Goal: Transaction & Acquisition: Download file/media

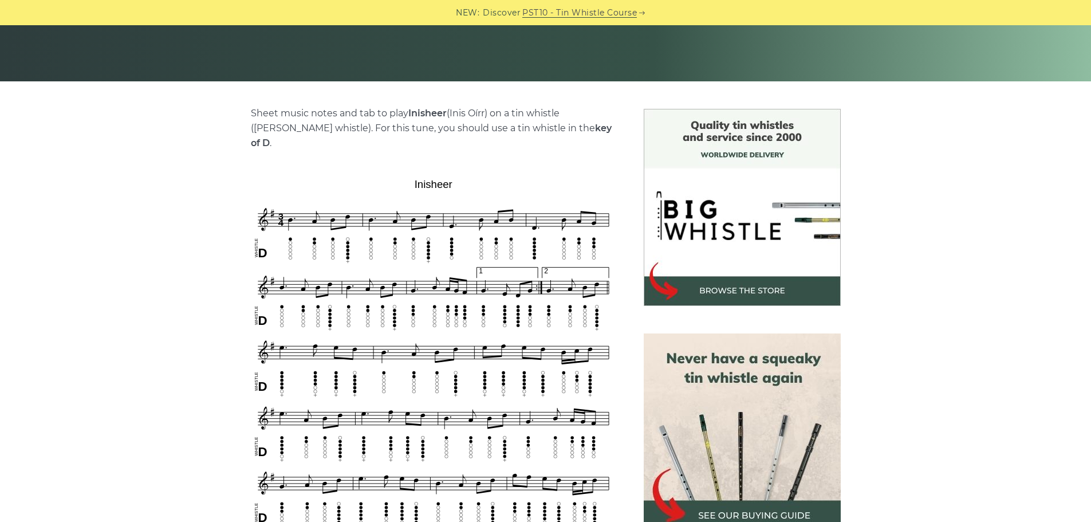
scroll to position [229, 0]
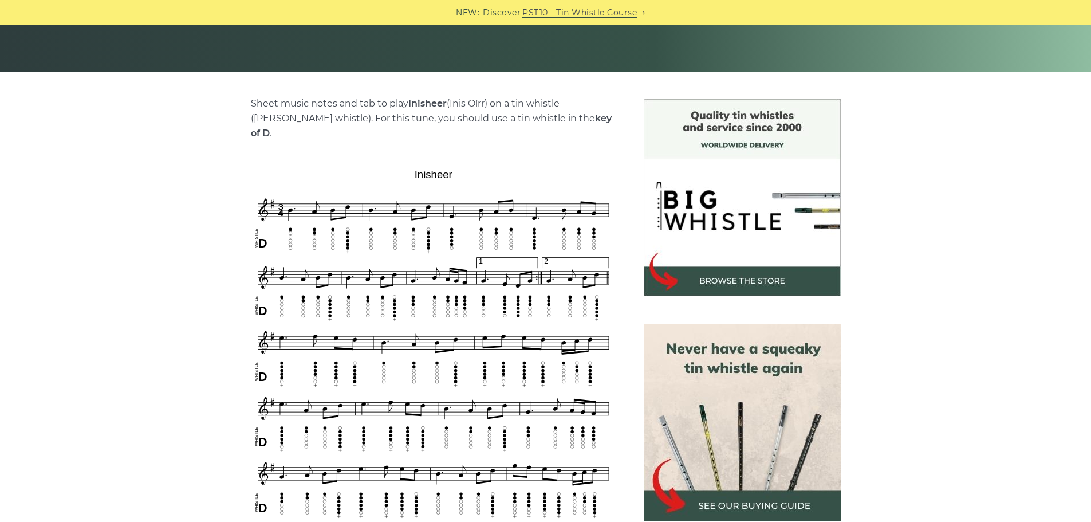
click at [392, 220] on img at bounding box center [433, 374] width 365 height 421
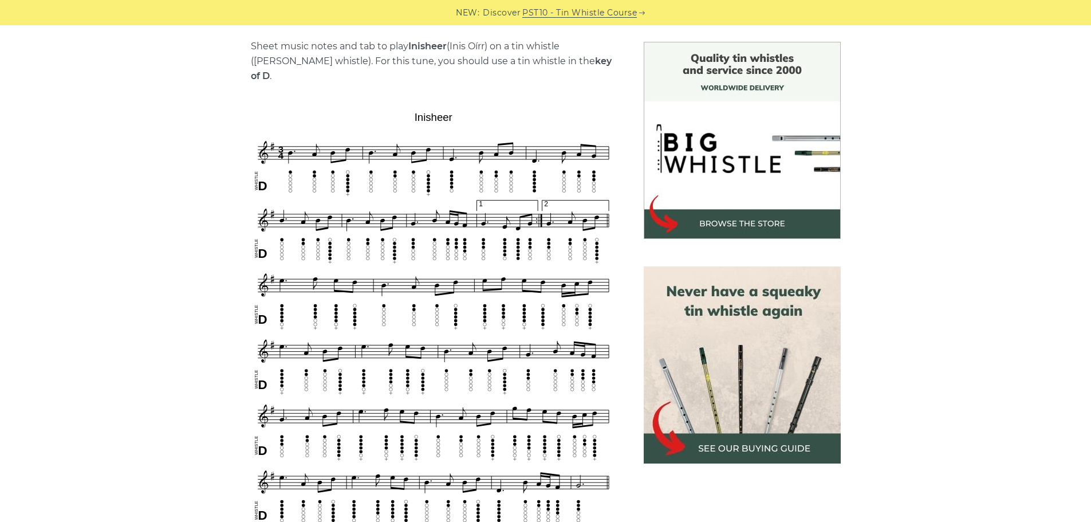
scroll to position [515, 0]
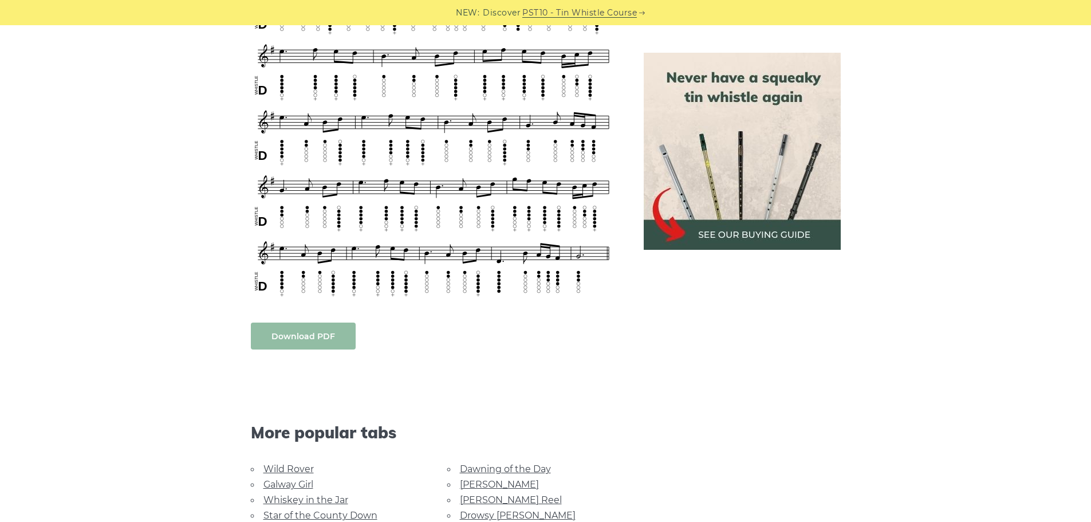
click at [295, 325] on link "Download PDF" at bounding box center [303, 335] width 105 height 27
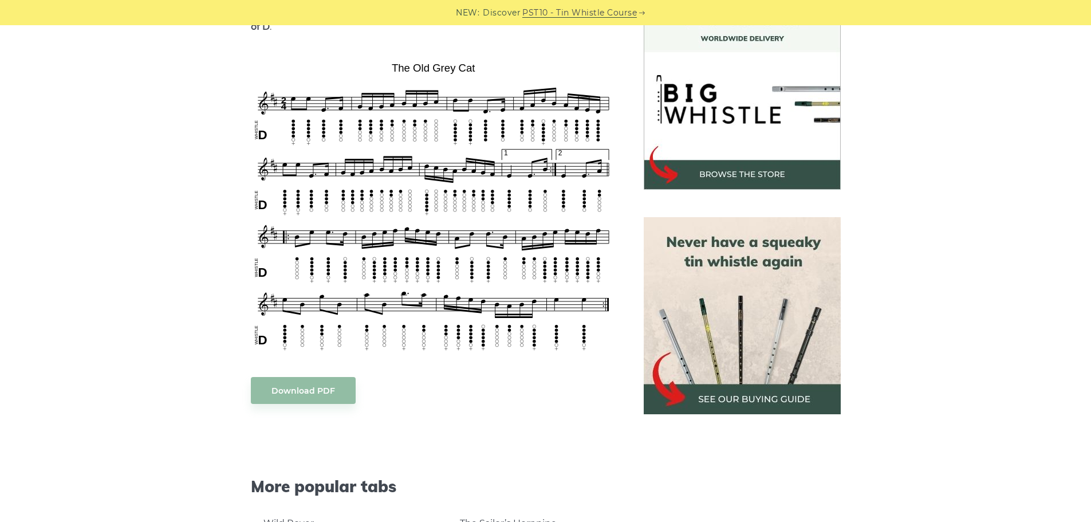
scroll to position [343, 0]
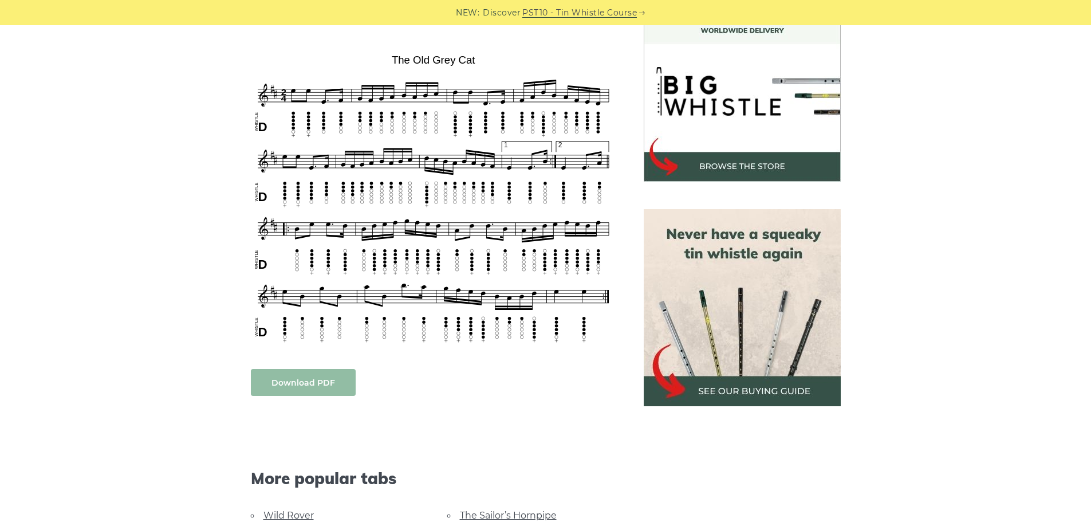
click at [317, 369] on link "Download PDF" at bounding box center [303, 382] width 105 height 27
